Goal: Information Seeking & Learning: Learn about a topic

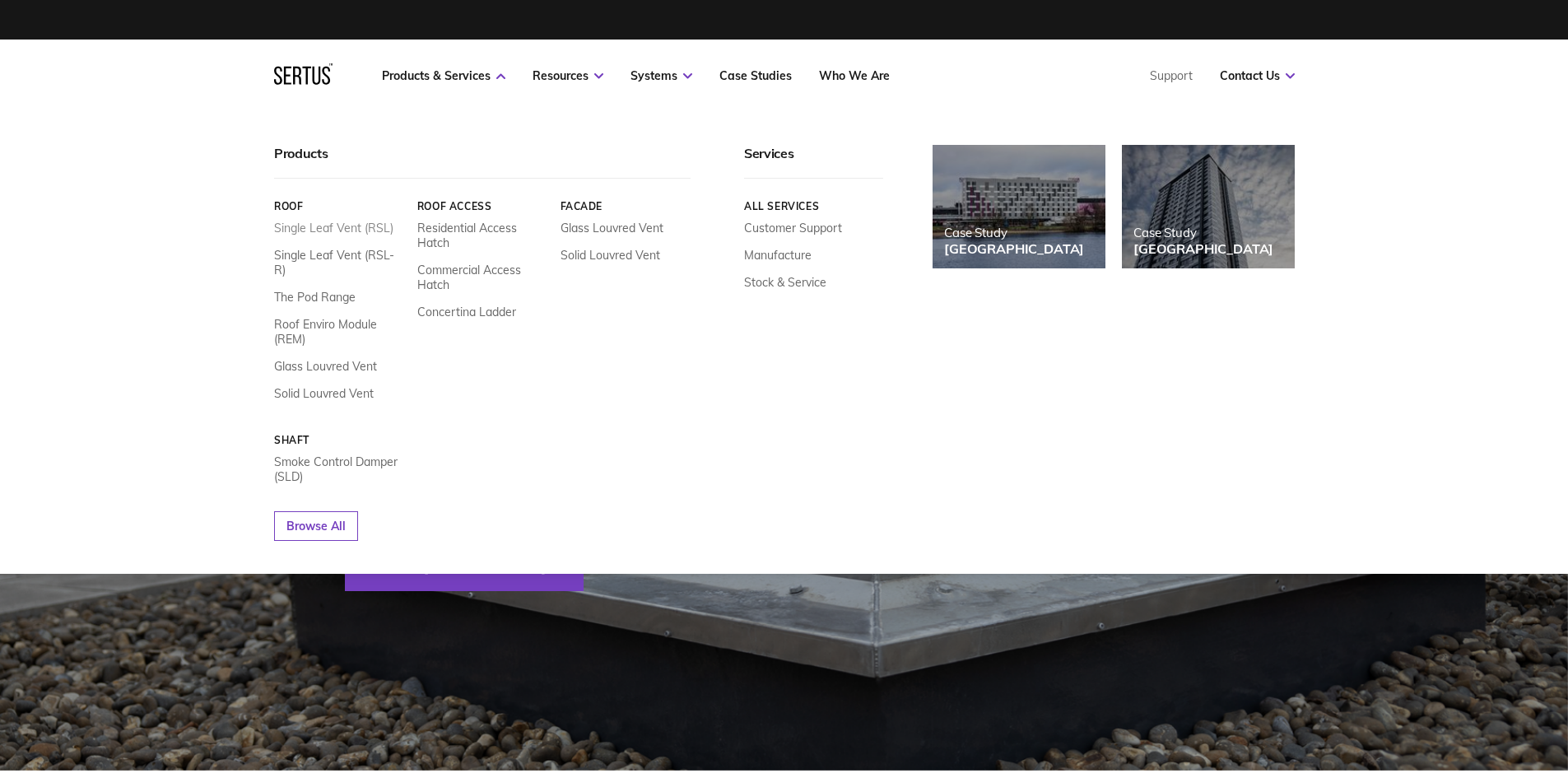
click at [349, 229] on link "Single Leaf Vent (RSL)" at bounding box center [334, 228] width 120 height 14
click at [351, 255] on link "Single Leaf Vent (RSL-R)" at bounding box center [340, 262] width 131 height 30
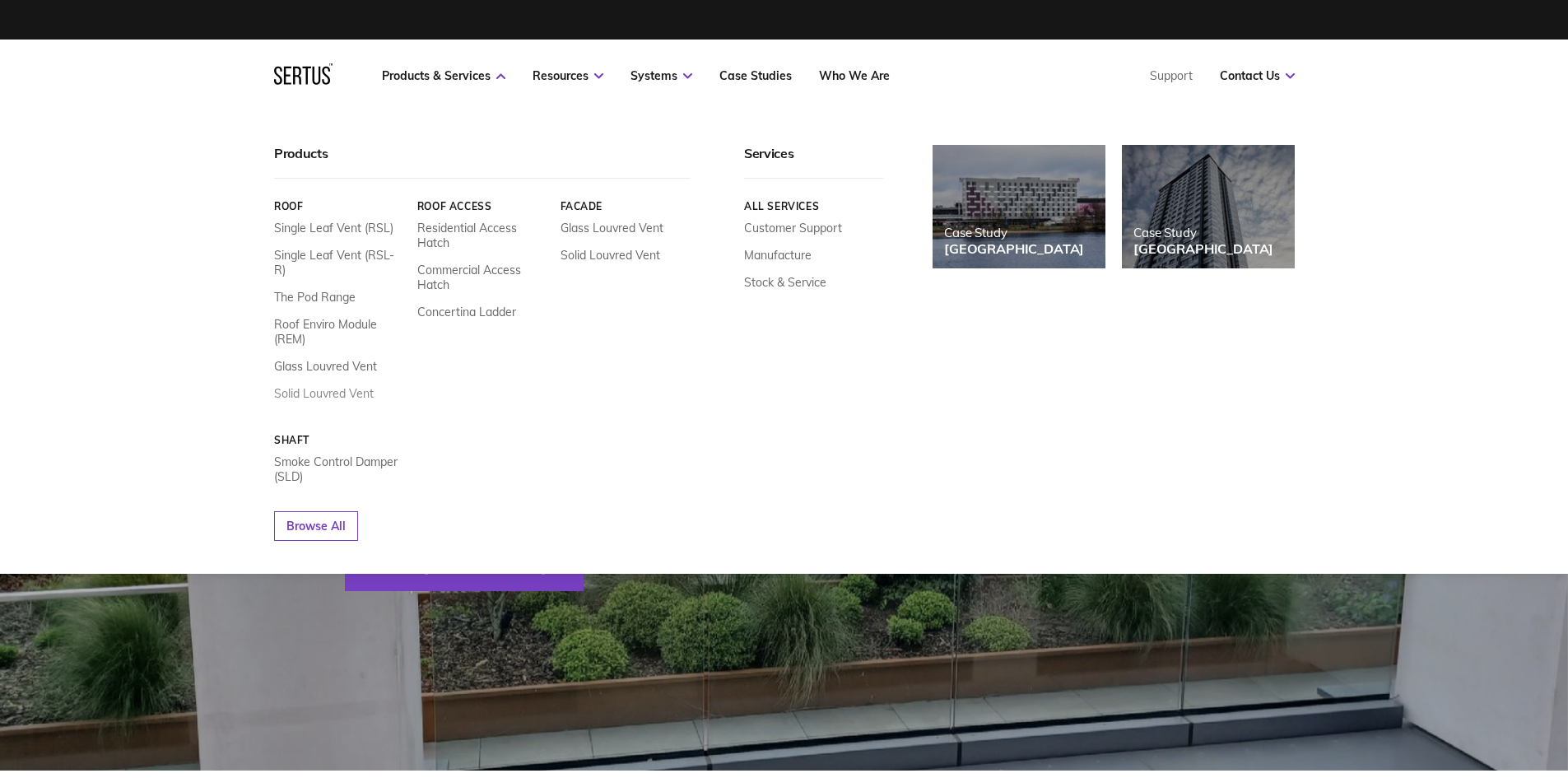
click at [324, 387] on link "Solid Louvred Vent" at bounding box center [324, 393] width 99 height 14
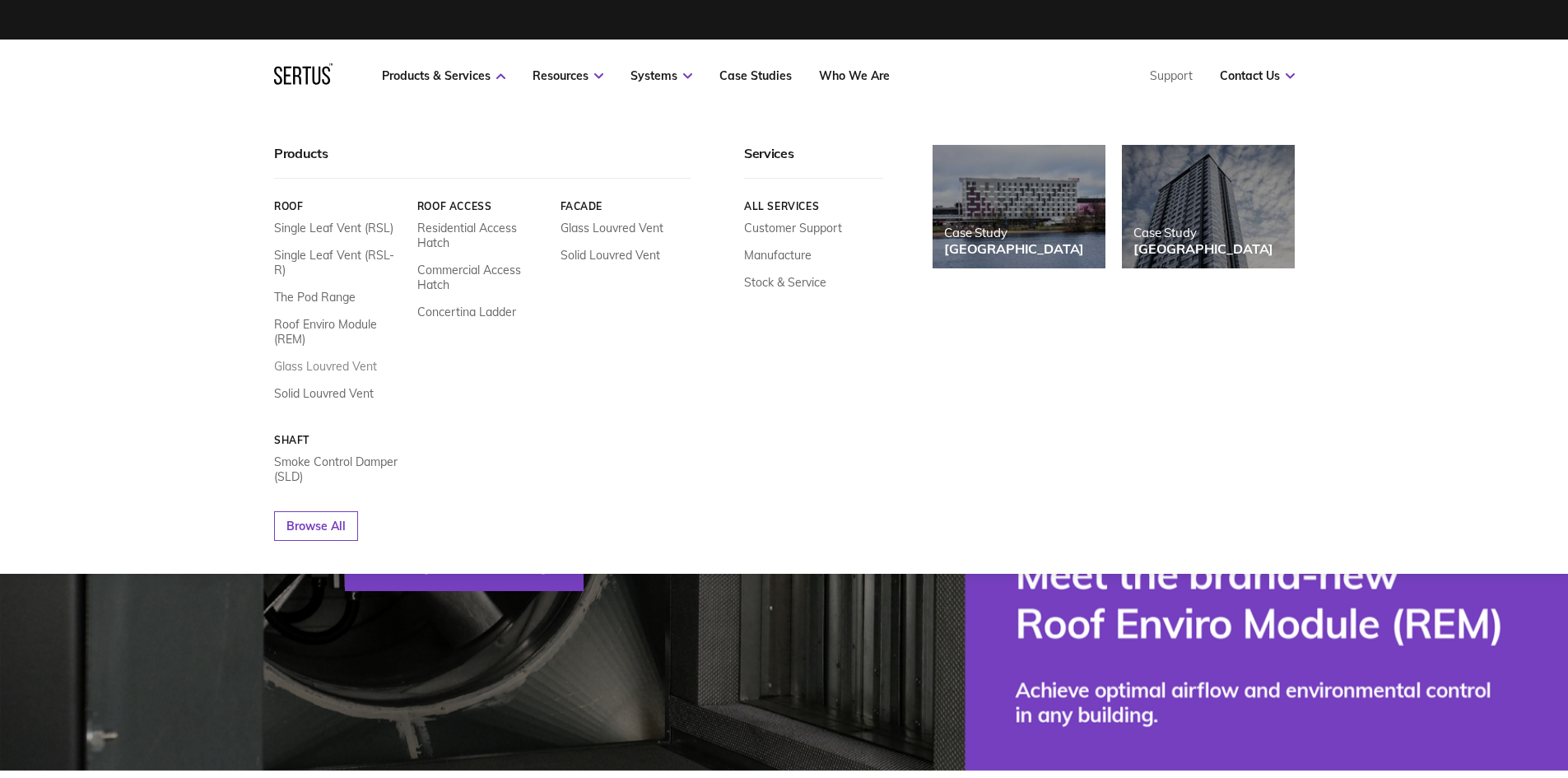
click at [321, 359] on link "Glass Louvred Vent" at bounding box center [326, 366] width 103 height 14
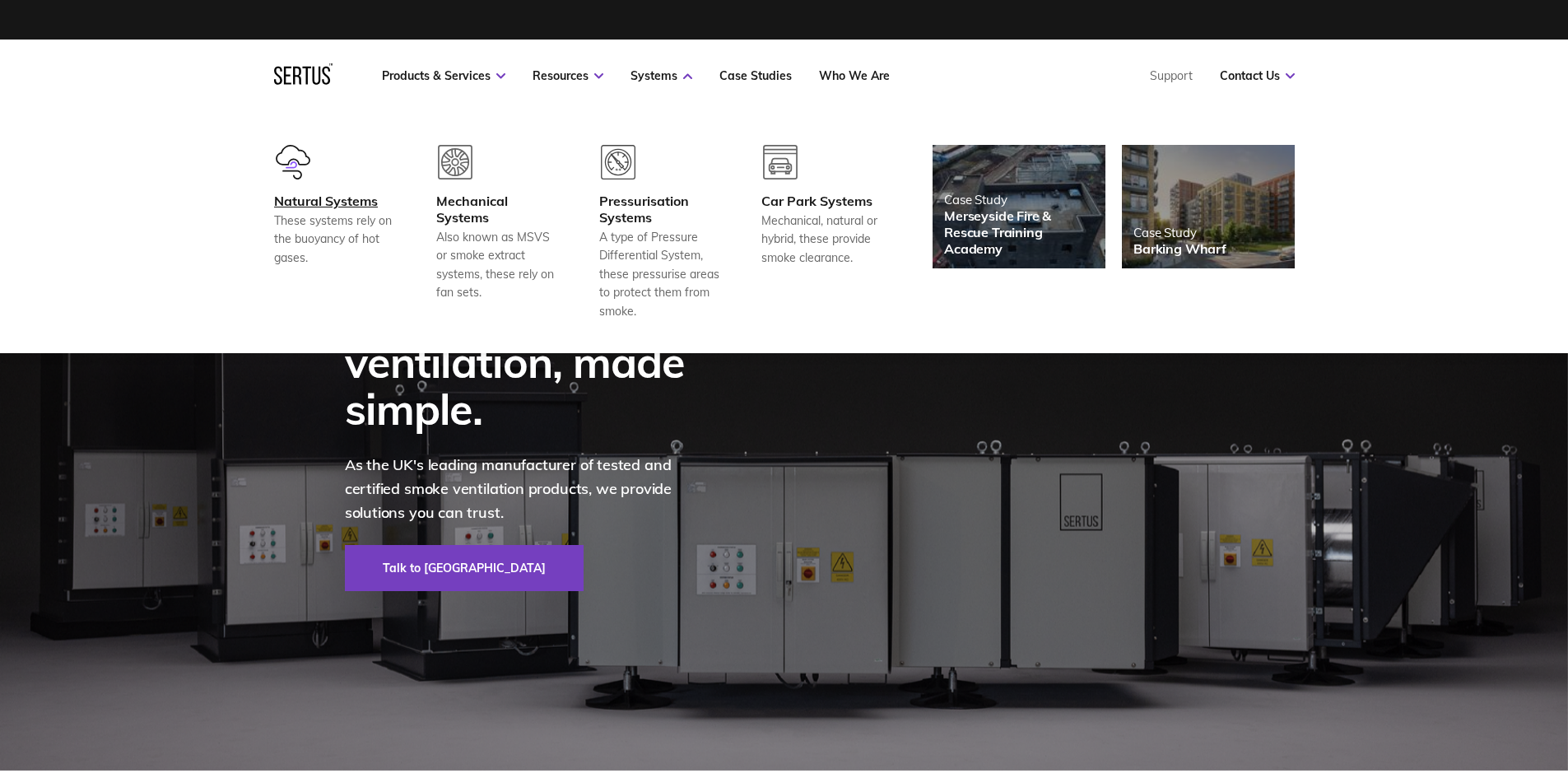
click at [322, 185] on div at bounding box center [335, 168] width 121 height 48
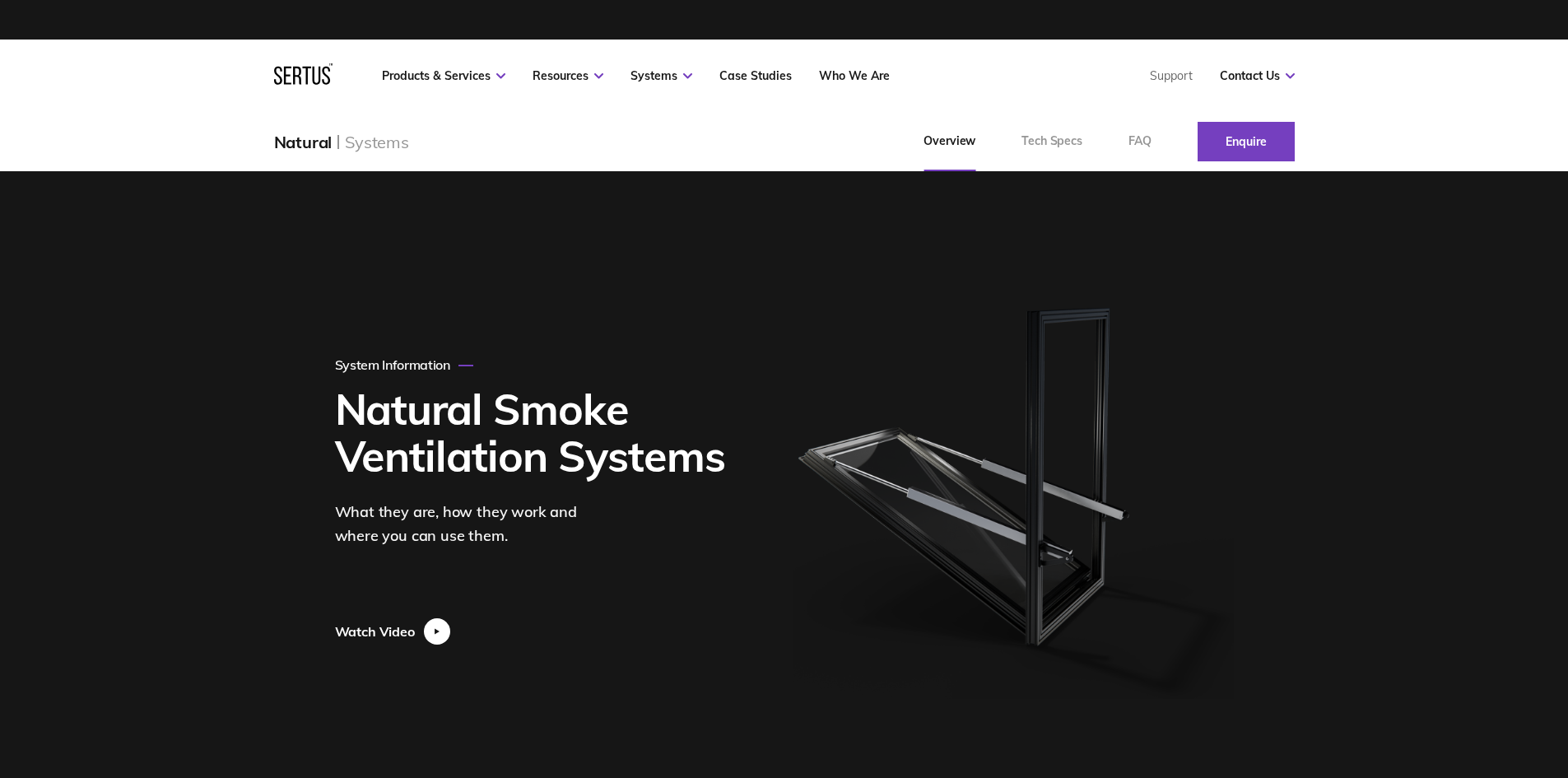
click at [440, 627] on div at bounding box center [437, 632] width 27 height 27
